Goal: Check status: Check status

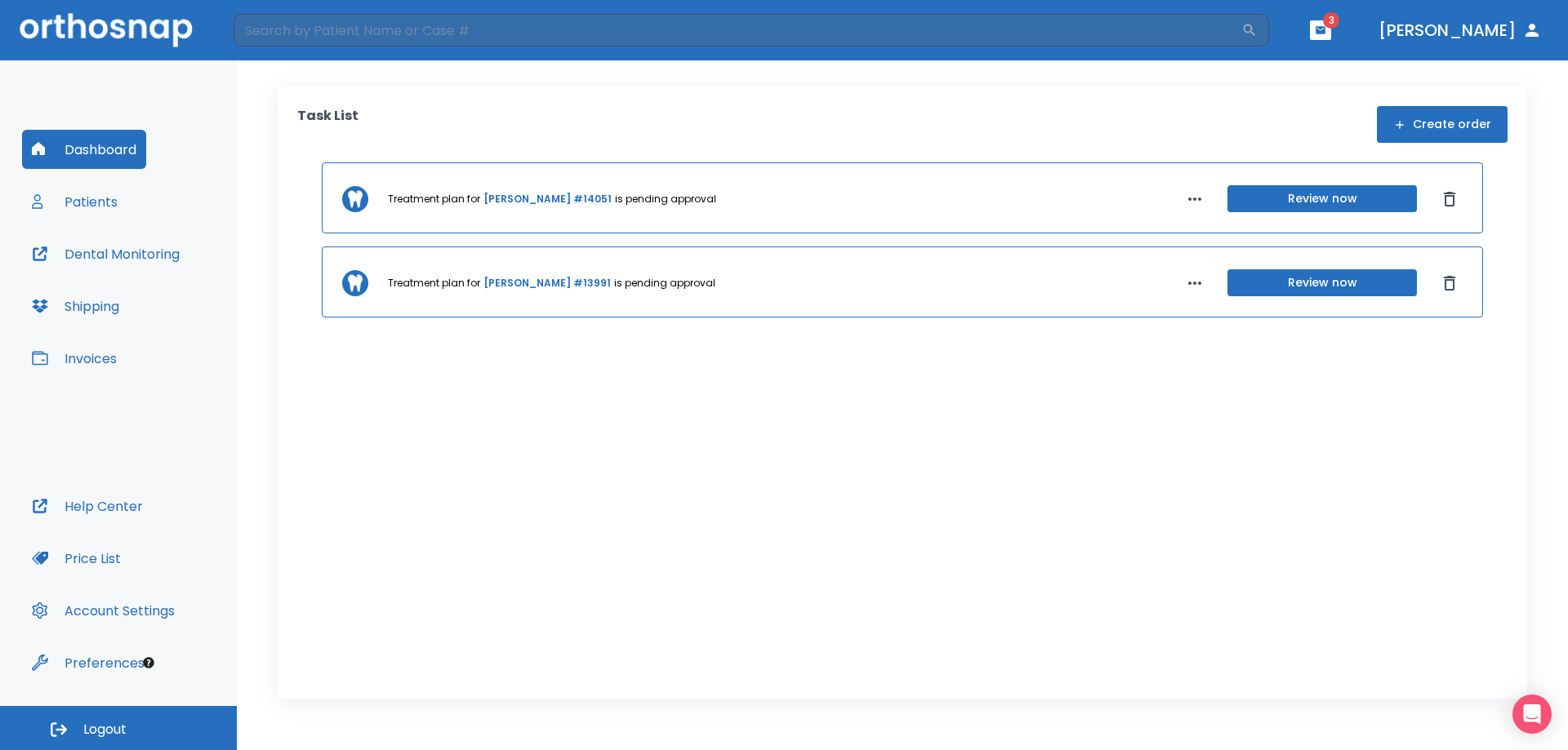
click at [526, 201] on link "Victoria Bergallo #14051" at bounding box center [547, 199] width 129 height 14
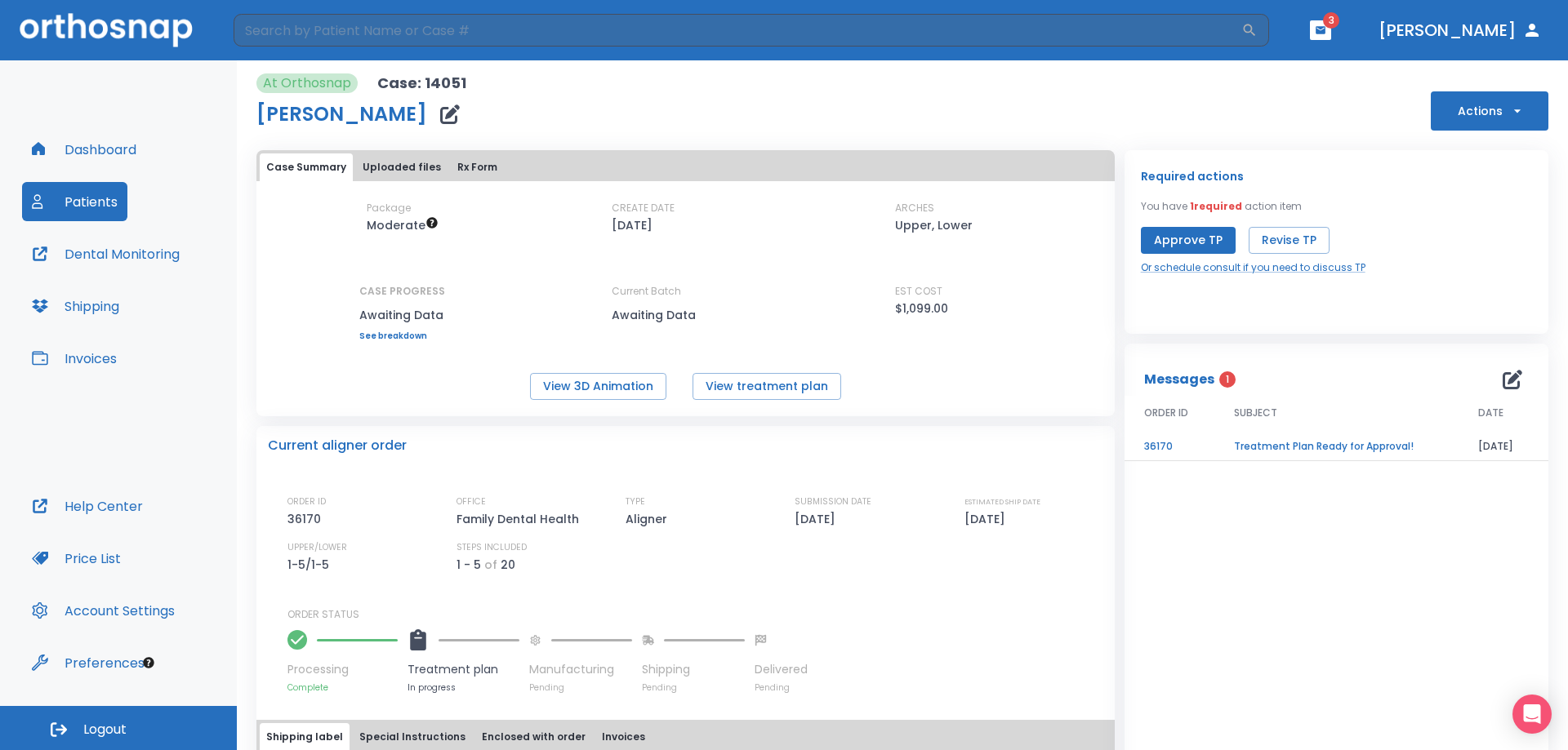
click at [139, 255] on button "Dental Monitoring" at bounding box center [106, 254] width 167 height 40
click at [92, 148] on button "Dashboard" at bounding box center [85, 149] width 124 height 40
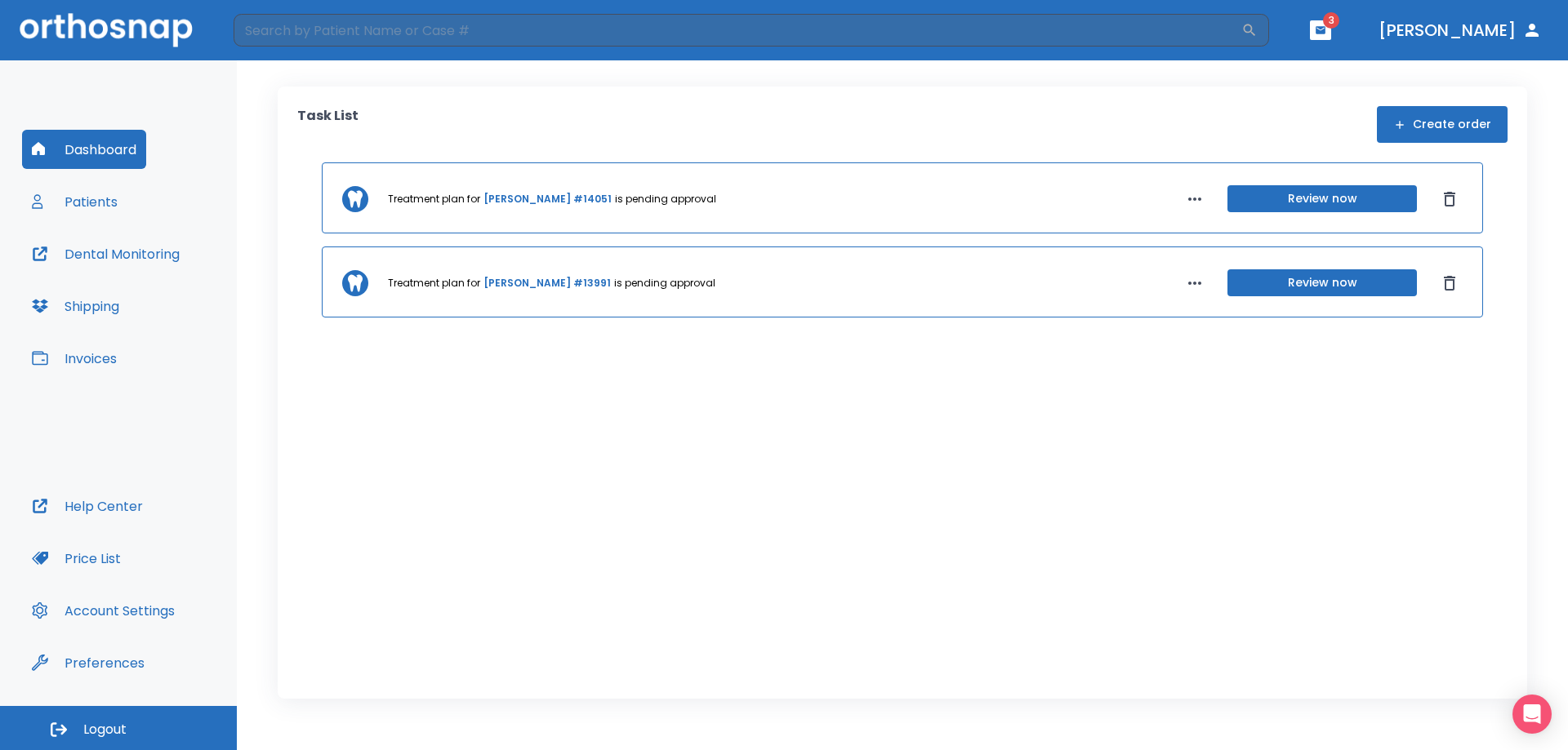
click at [85, 192] on button "Patients" at bounding box center [75, 201] width 105 height 40
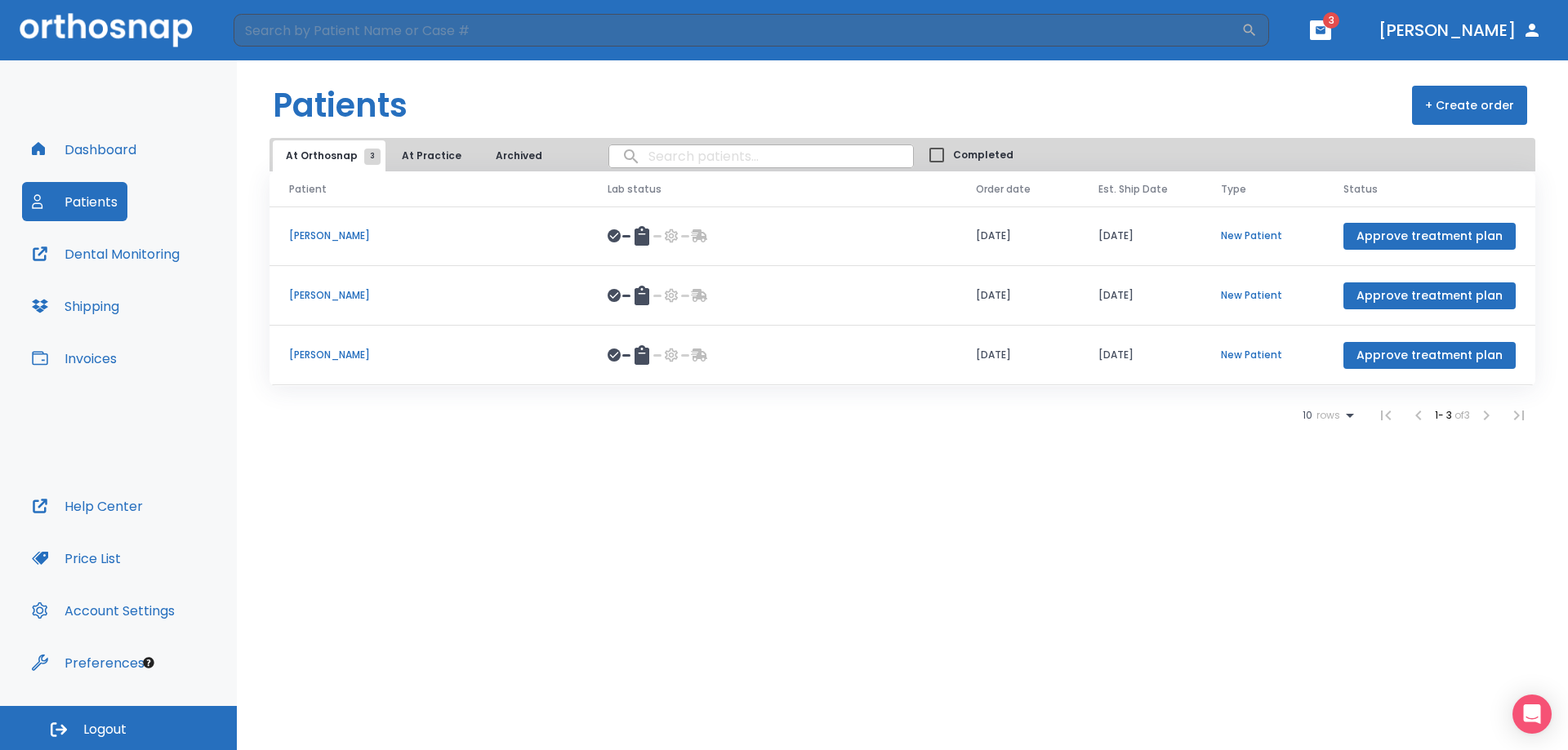
click at [345, 357] on p "[PERSON_NAME]" at bounding box center [428, 355] width 279 height 14
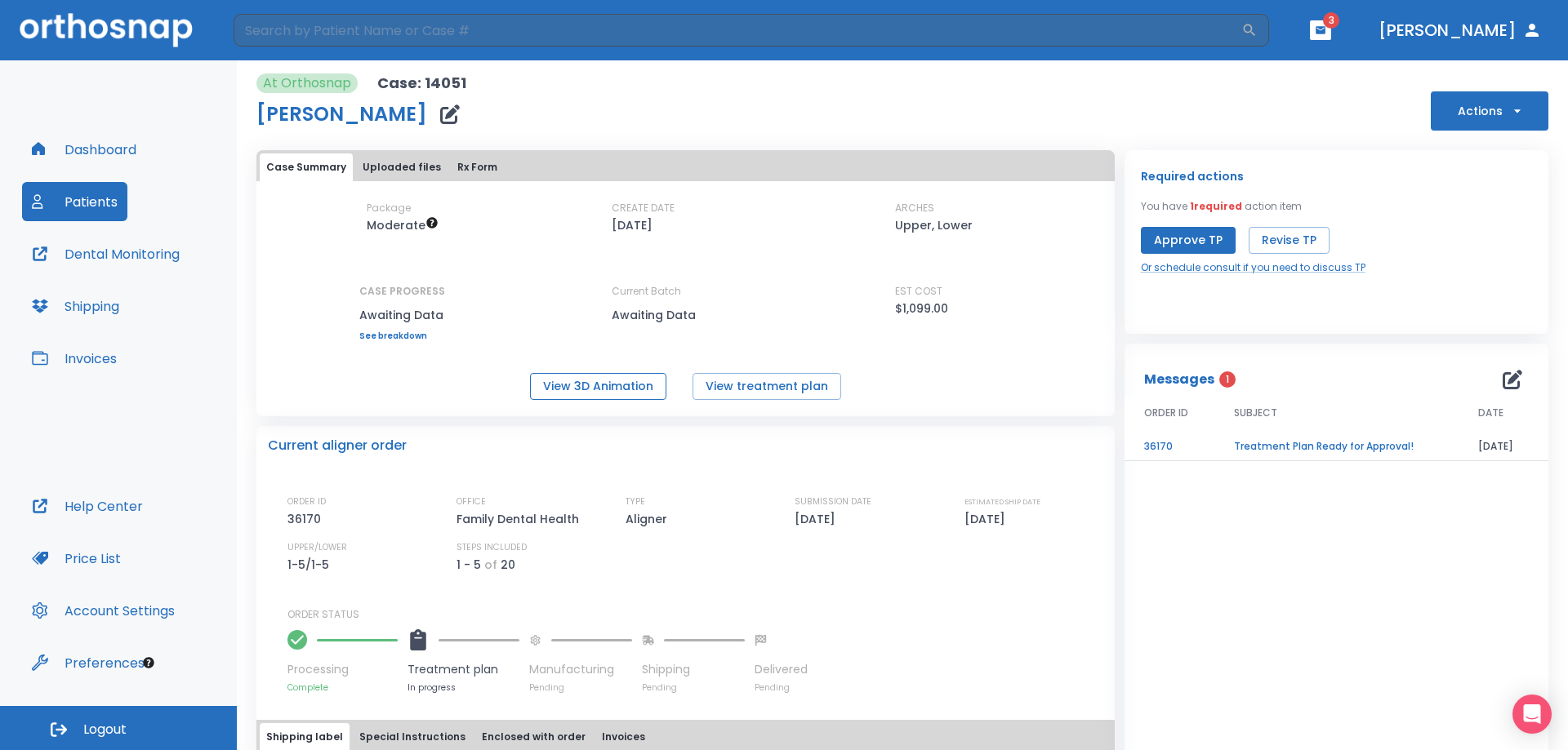
click at [610, 383] on button "View 3D Animation" at bounding box center [598, 387] width 137 height 27
click at [750, 382] on button "View treatment plan" at bounding box center [766, 387] width 148 height 27
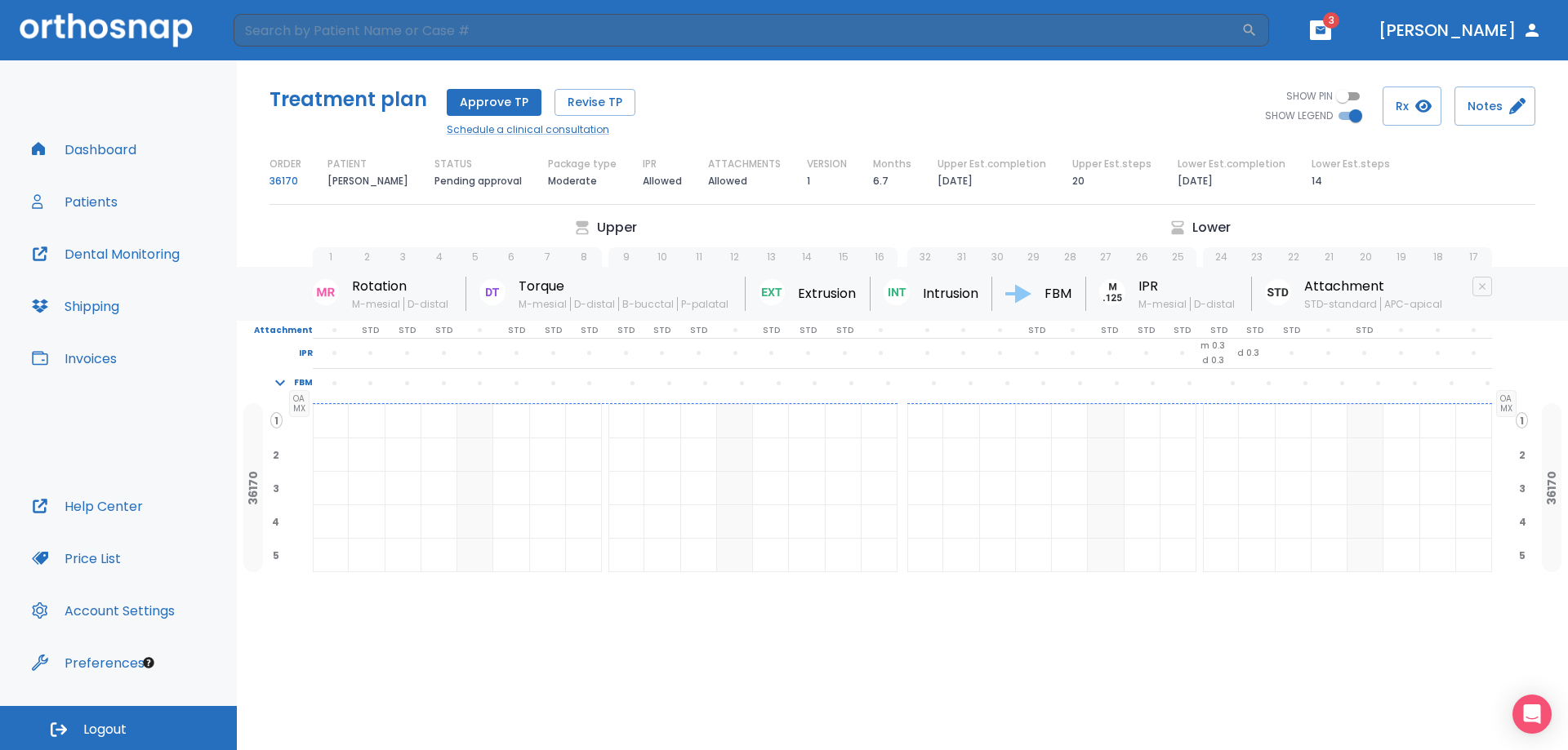
click at [1352, 94] on input "SHOW PIN" at bounding box center [1342, 96] width 58 height 20
click at [1352, 94] on input "SHOW PIN" at bounding box center [1355, 96] width 58 height 20
checkbox input "false"
click at [1411, 102] on button "Rx" at bounding box center [1411, 106] width 58 height 40
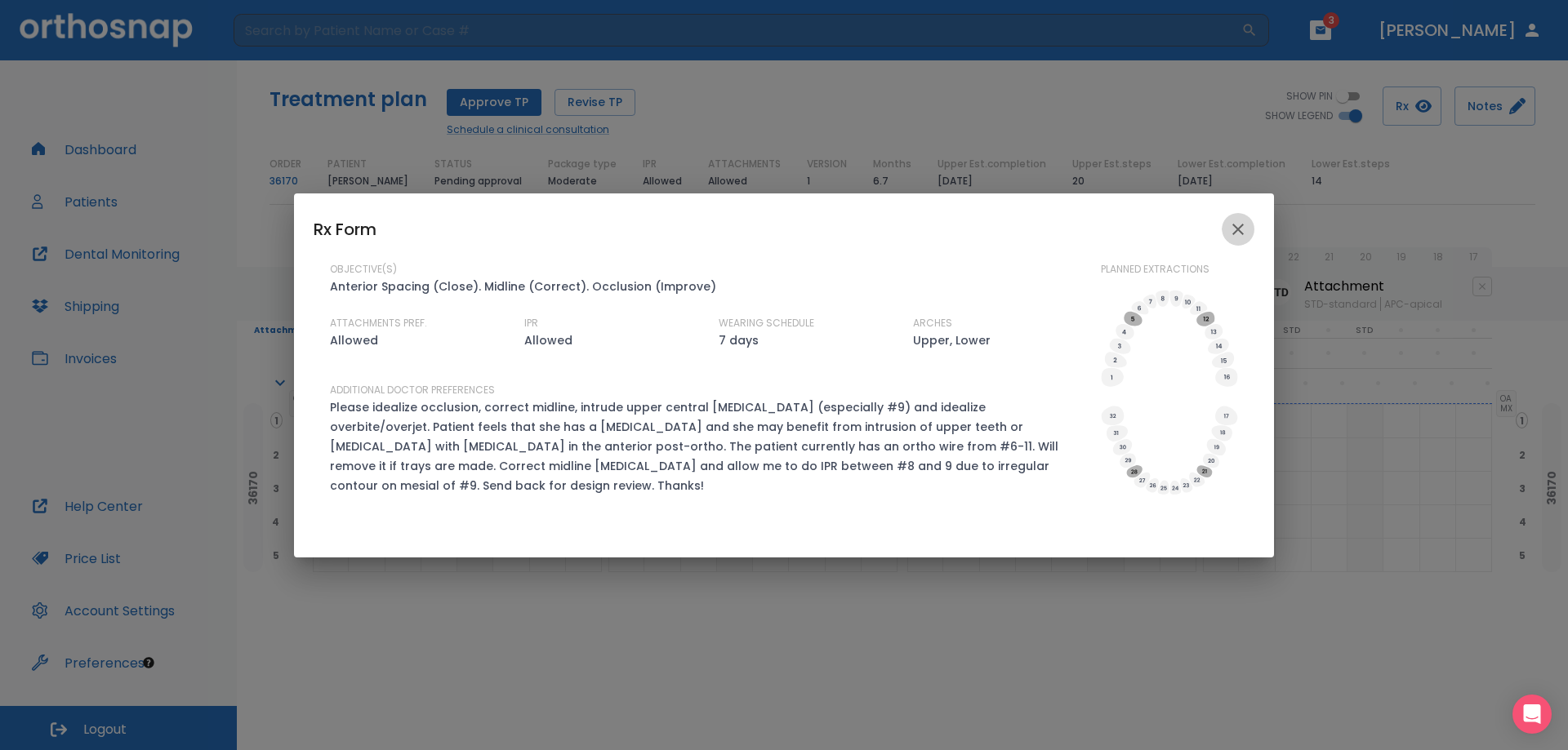
click at [1238, 229] on icon "close" at bounding box center [1238, 229] width 20 height 20
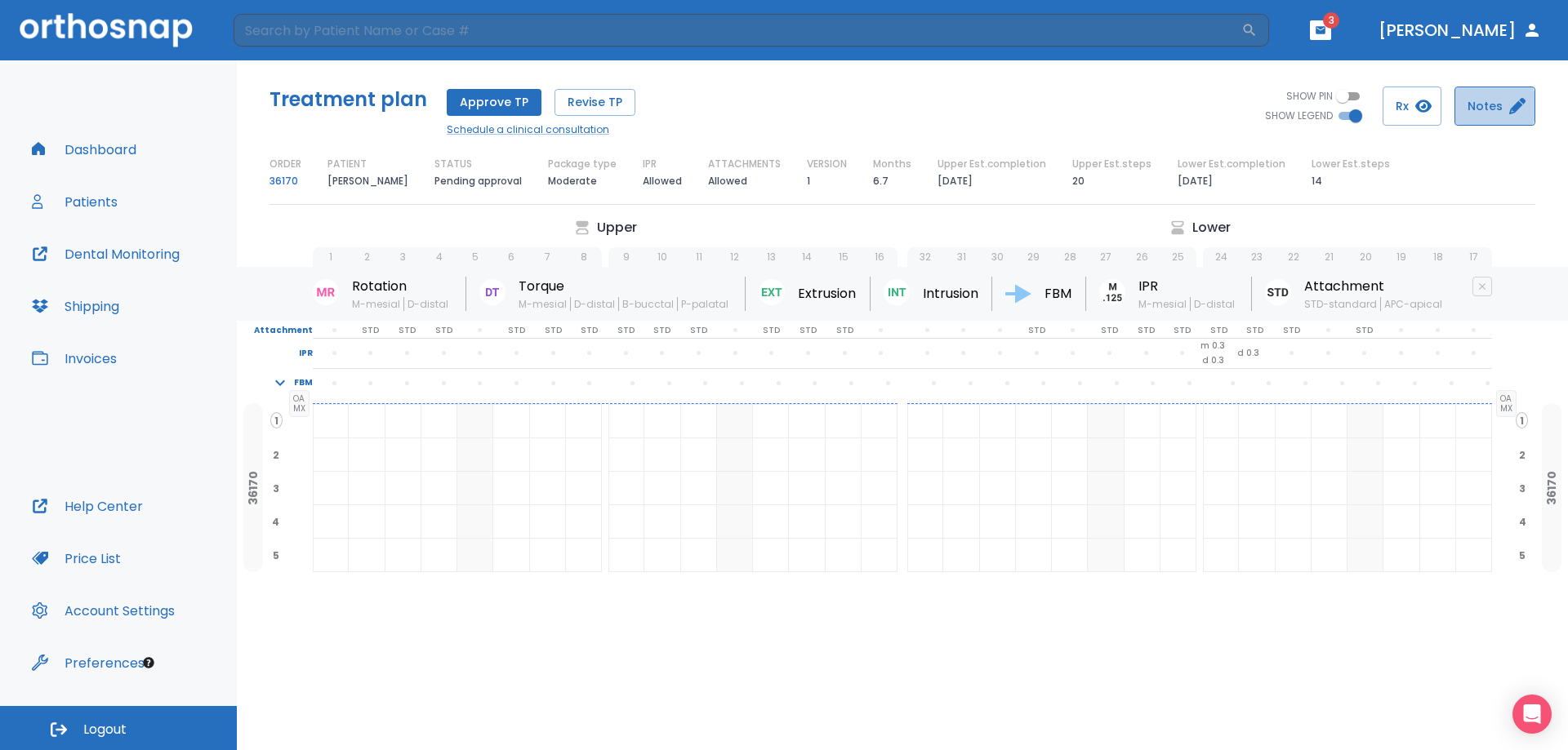
click at [1479, 106] on button "Notes" at bounding box center [1495, 106] width 81 height 40
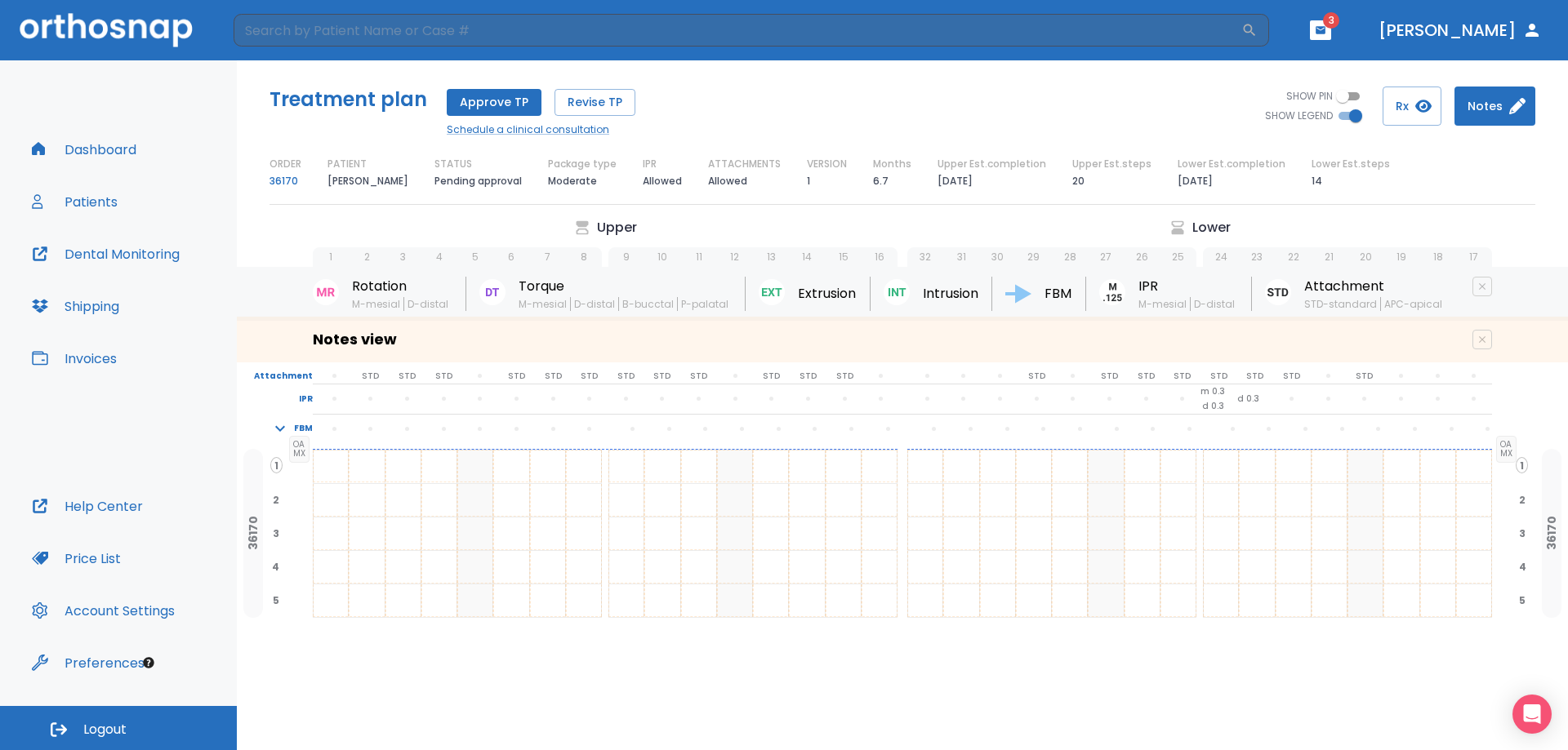
click at [1507, 103] on button "Notes" at bounding box center [1495, 106] width 81 height 40
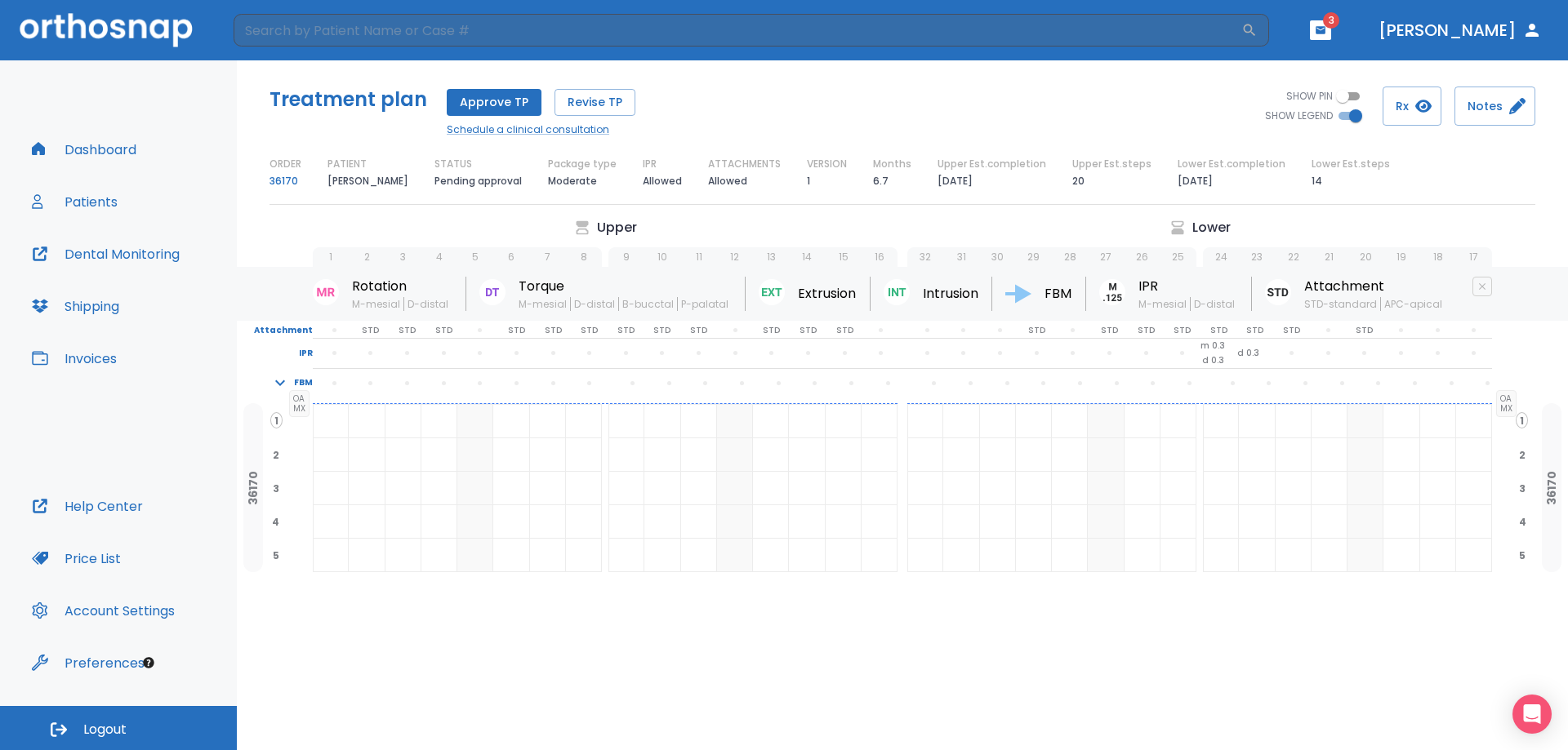
click at [1002, 90] on div "SHOW PIN SHOW LEGEND Rx Notes" at bounding box center [1218, 106] width 632 height 40
click at [284, 181] on link "36170" at bounding box center [284, 182] width 29 height 20
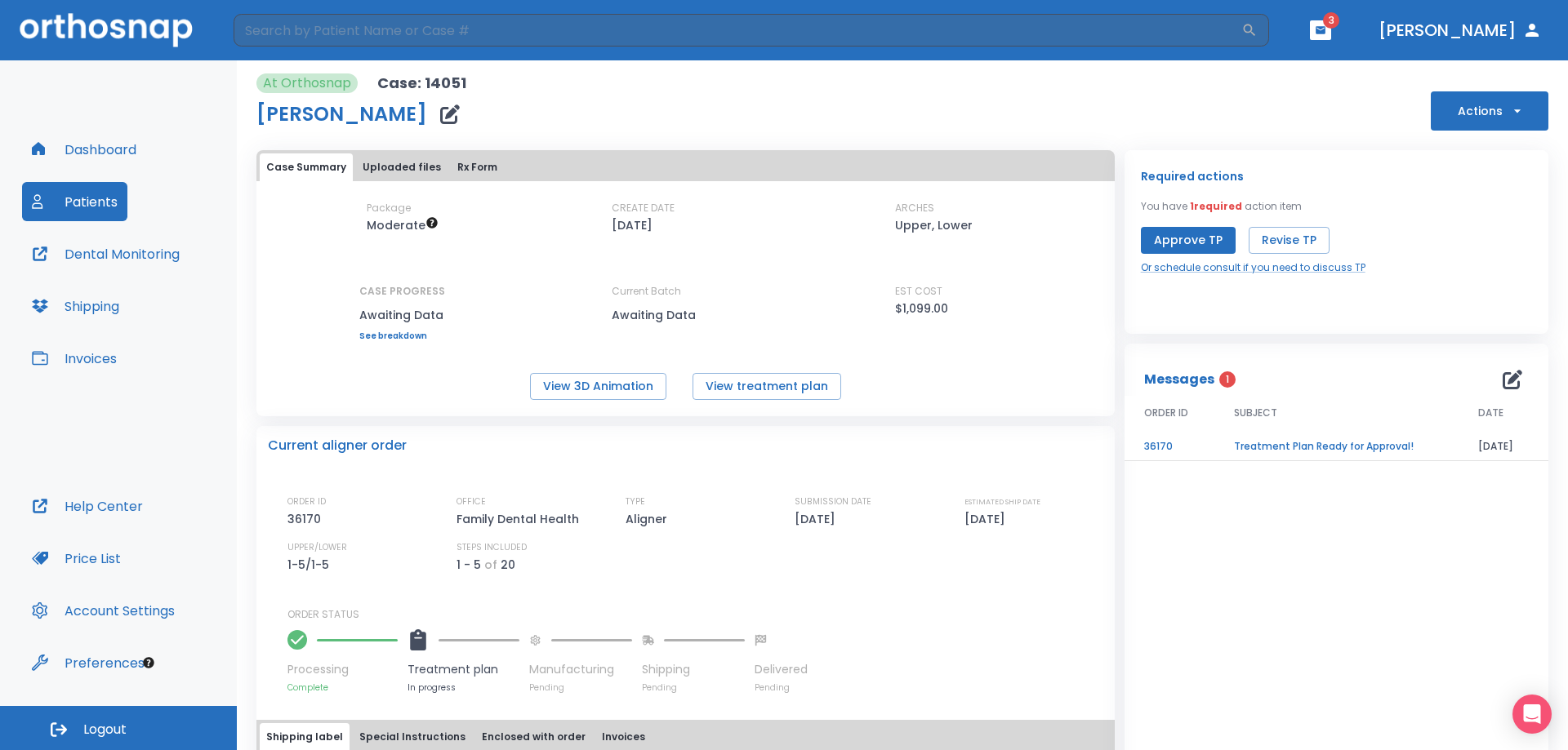
click at [756, 293] on div "Package Moderate CREATE DATE [DATE] ARCHES Upper, Lower CASE PROGRESS Awaiting …" at bounding box center [685, 270] width 858 height 139
click at [399, 337] on link "See breakdown" at bounding box center [401, 336] width 85 height 10
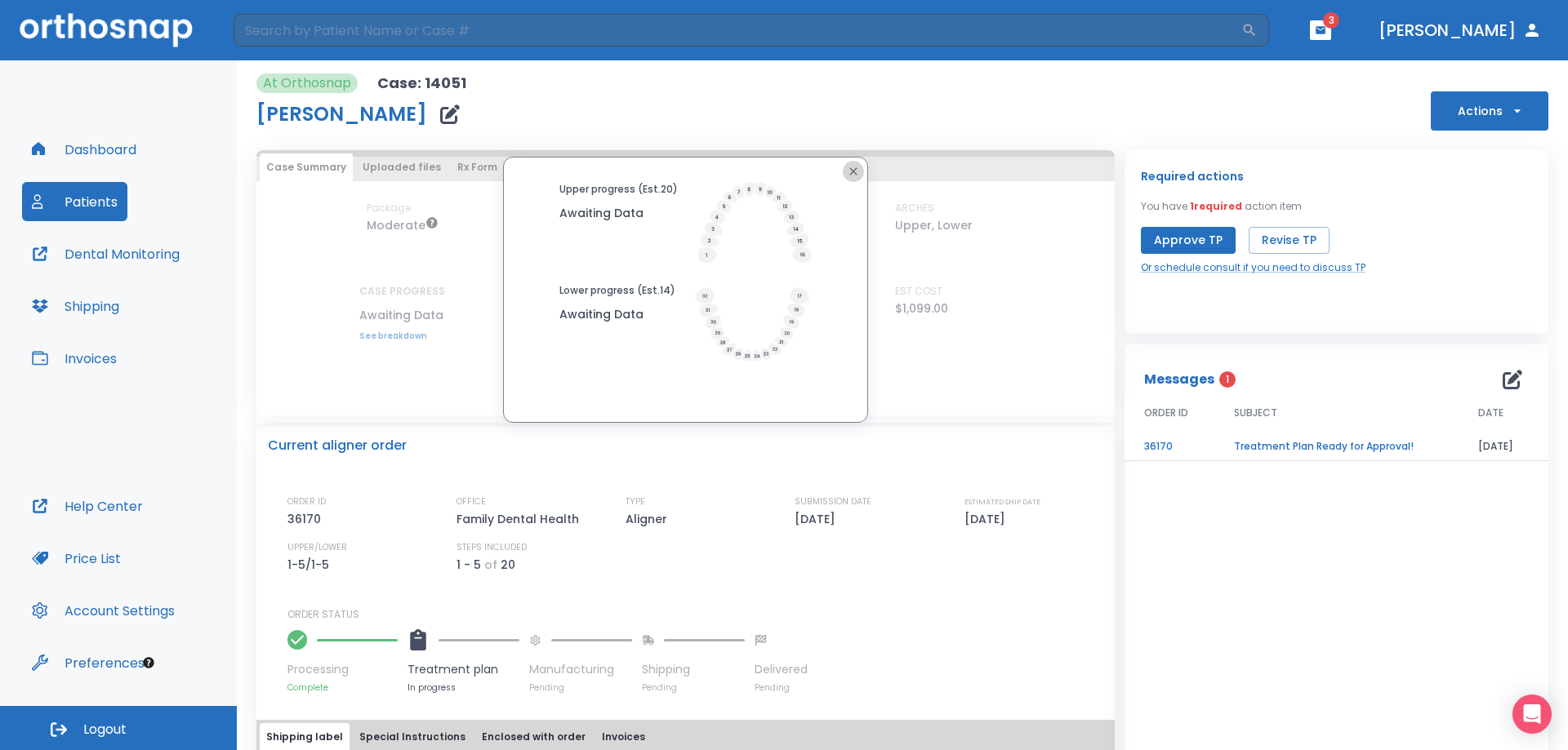
click at [853, 171] on icon "button" at bounding box center [853, 171] width 13 height 13
